Goal: Transaction & Acquisition: Purchase product/service

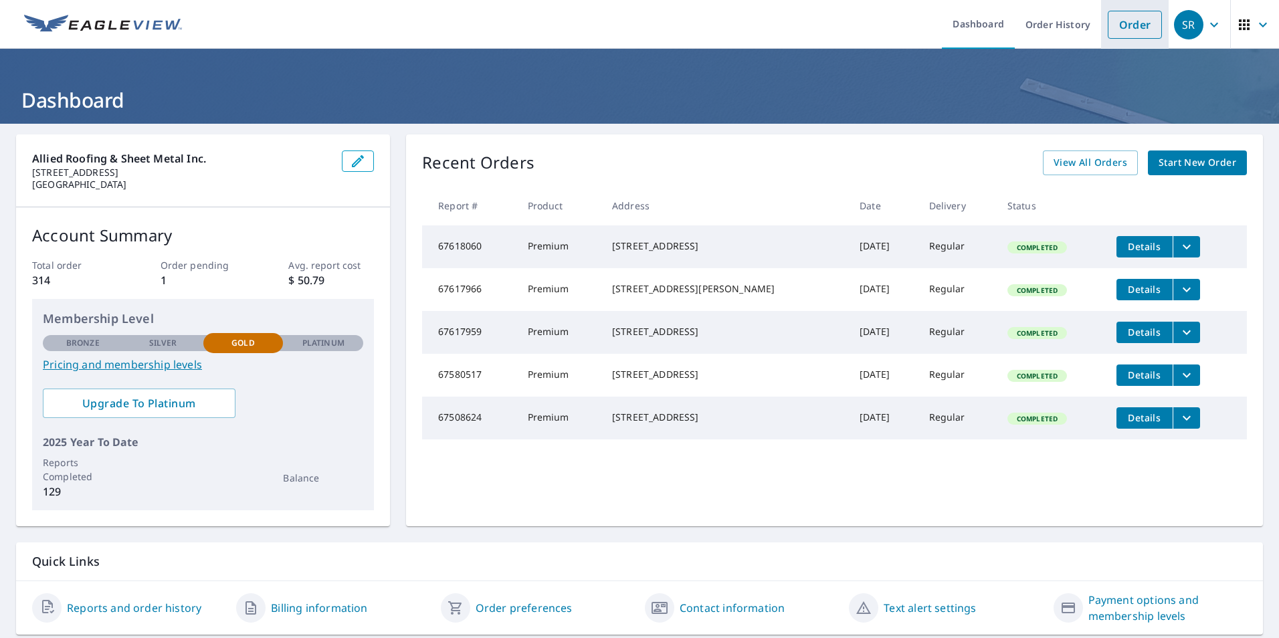
click at [1126, 15] on link "Order" at bounding box center [1135, 25] width 54 height 28
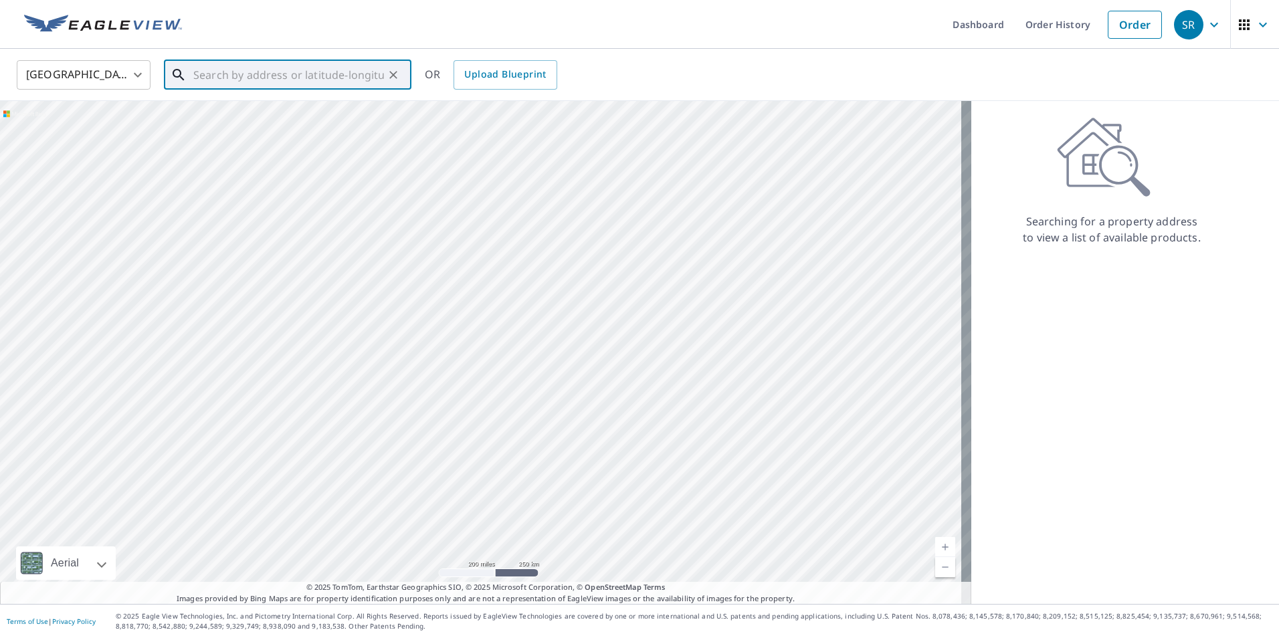
paste input "[STREET_ADDRESS]"
click at [271, 128] on p "[GEOGRAPHIC_DATA]" at bounding box center [296, 128] width 210 height 13
type input "[STREET_ADDRESS]"
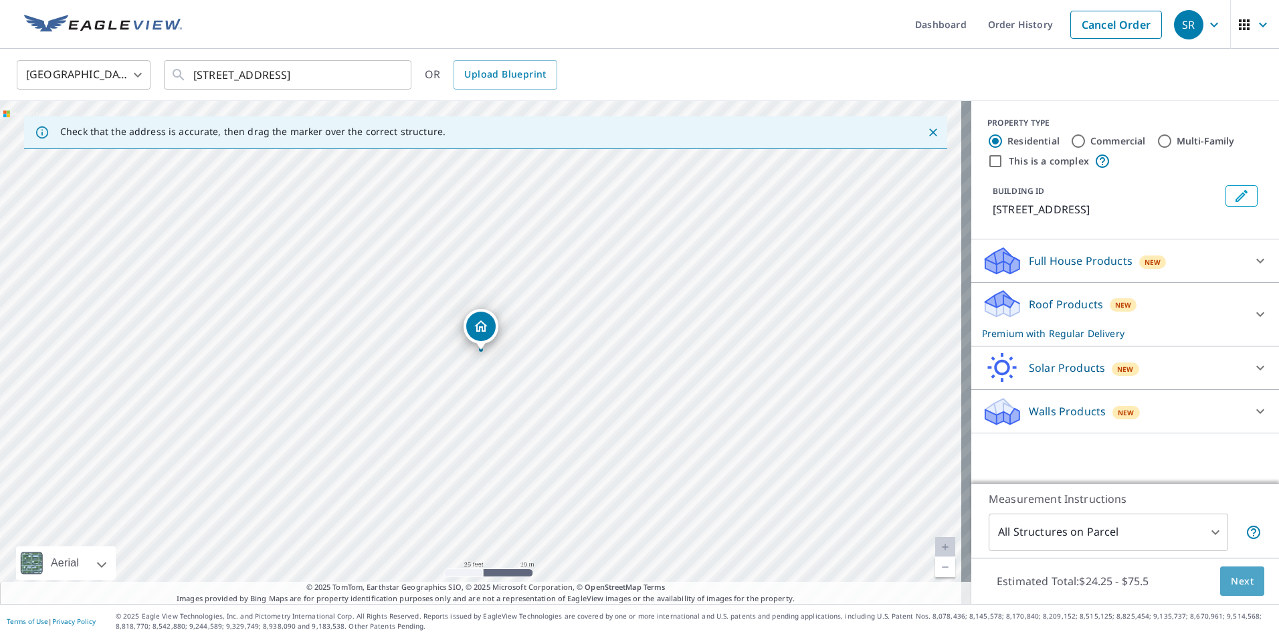
click at [1231, 580] on span "Next" at bounding box center [1242, 581] width 23 height 17
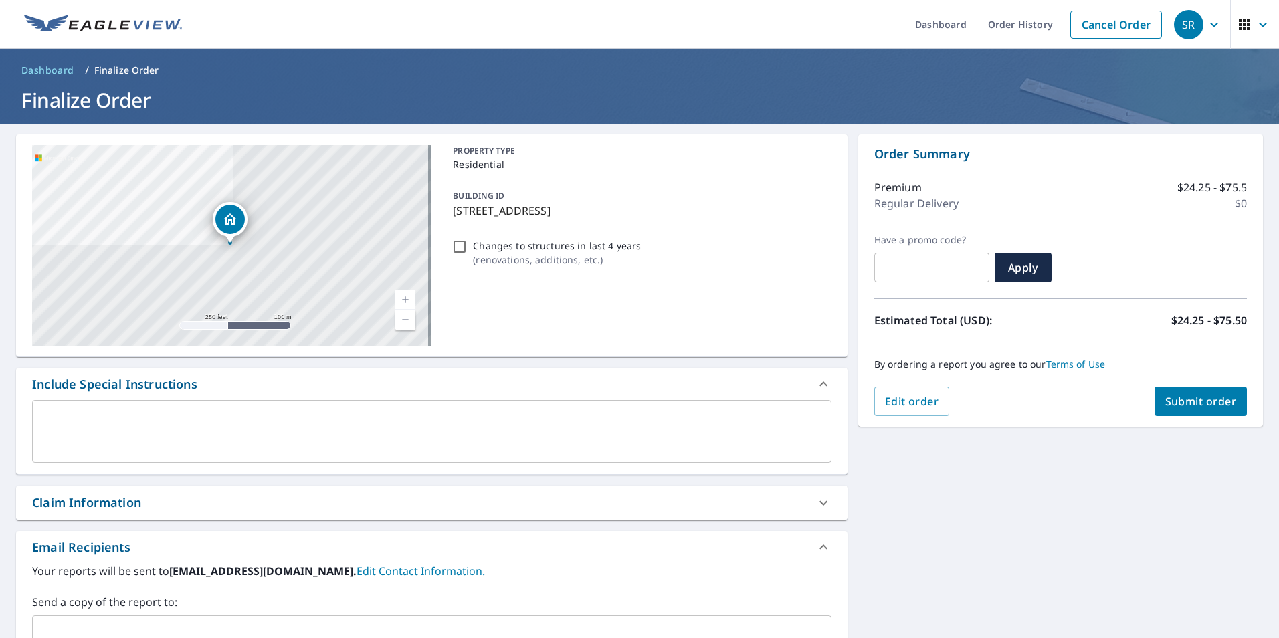
click at [1176, 402] on span "Submit order" at bounding box center [1202, 401] width 72 height 15
checkbox input "true"
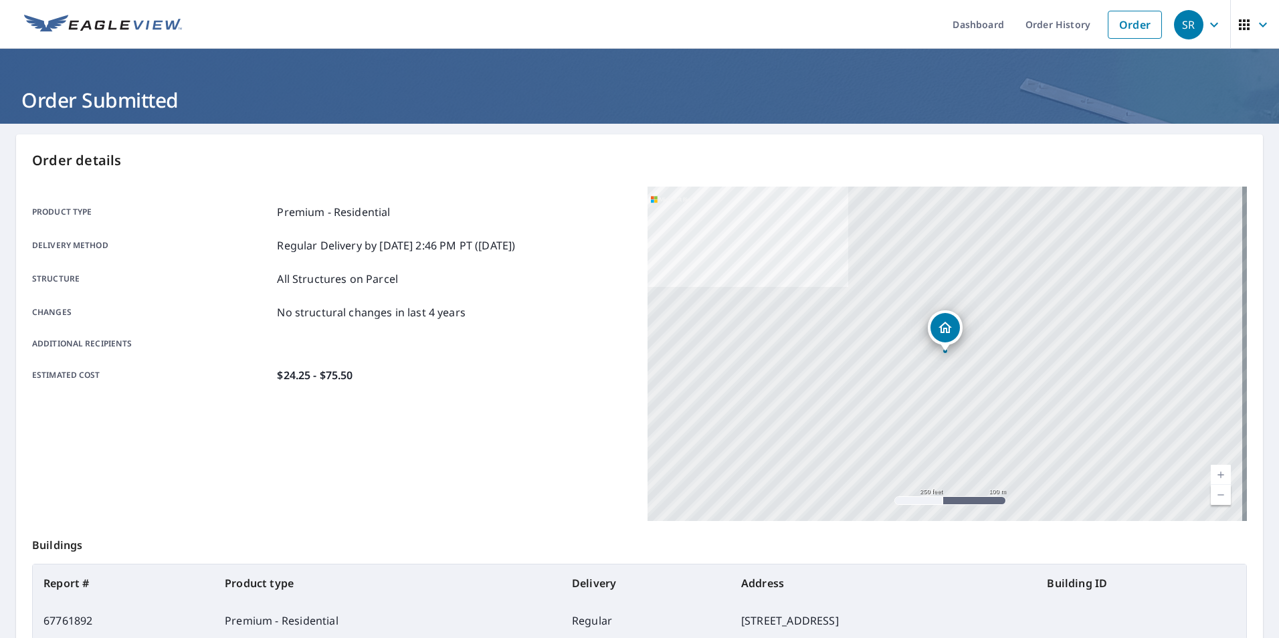
click at [1207, 27] on icon "button" at bounding box center [1215, 25] width 16 height 16
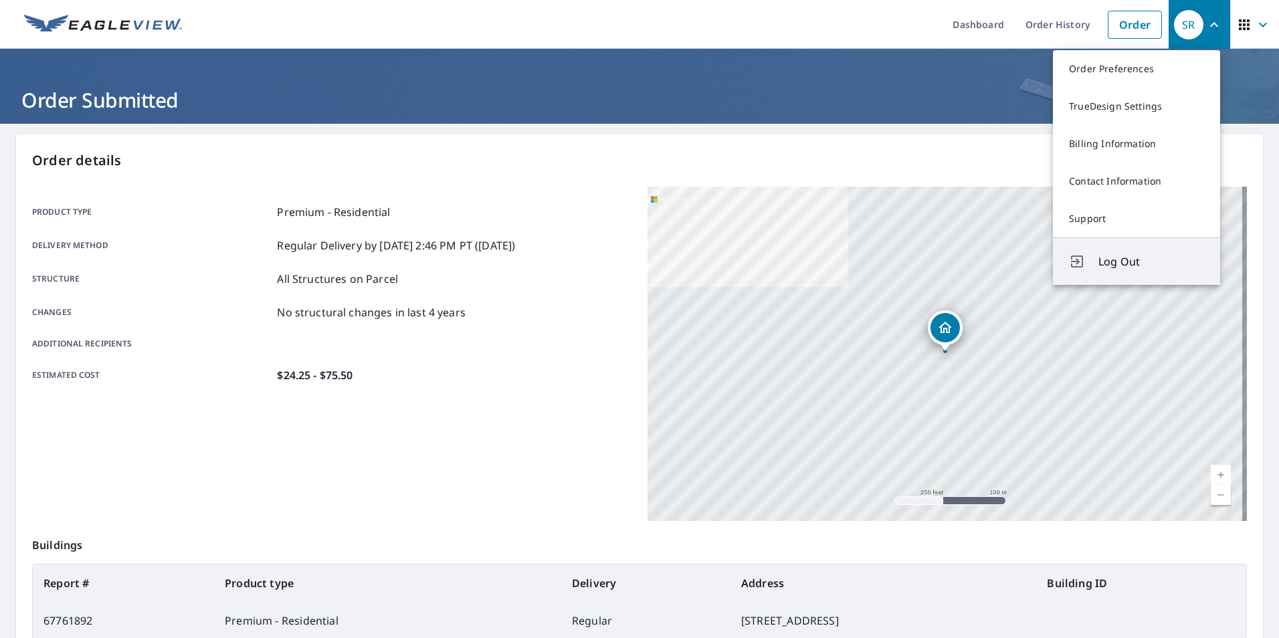
click at [1130, 266] on span "Log Out" at bounding box center [1152, 262] width 106 height 16
